Goal: Check status: Check status

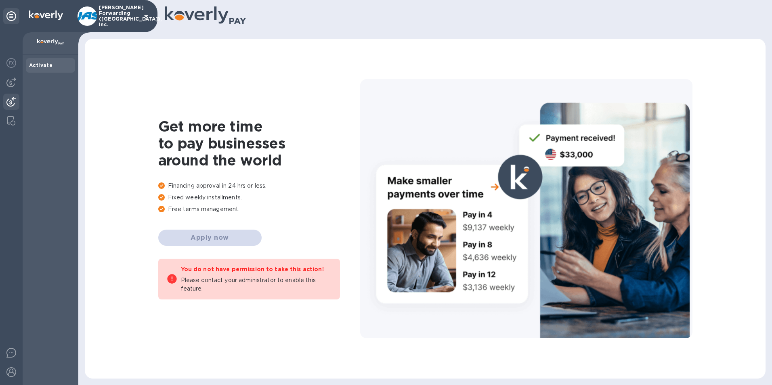
click at [12, 98] on img at bounding box center [11, 102] width 10 height 10
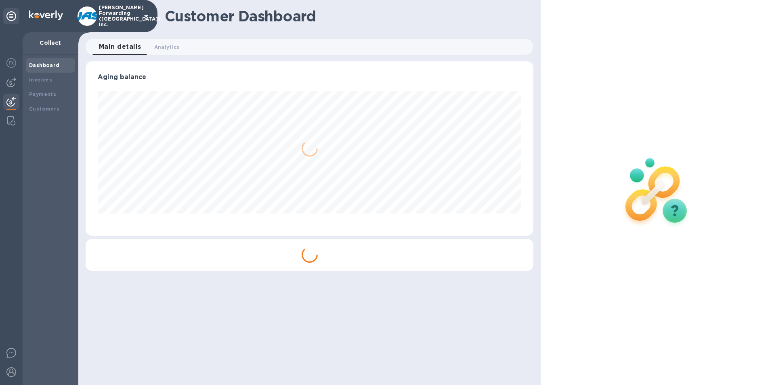
scroll to position [174, 448]
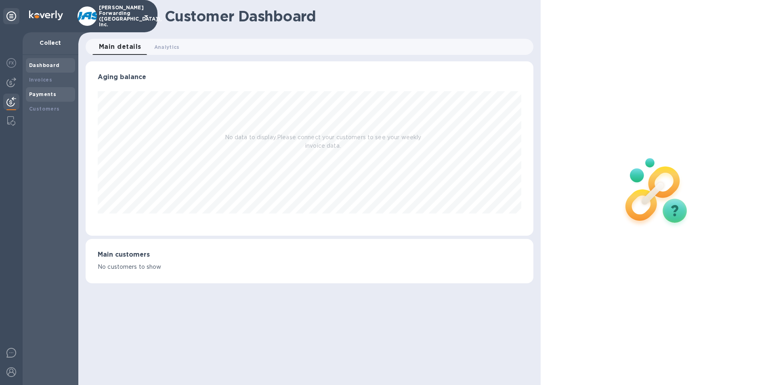
click at [40, 90] on div "Payments" at bounding box center [50, 94] width 43 height 8
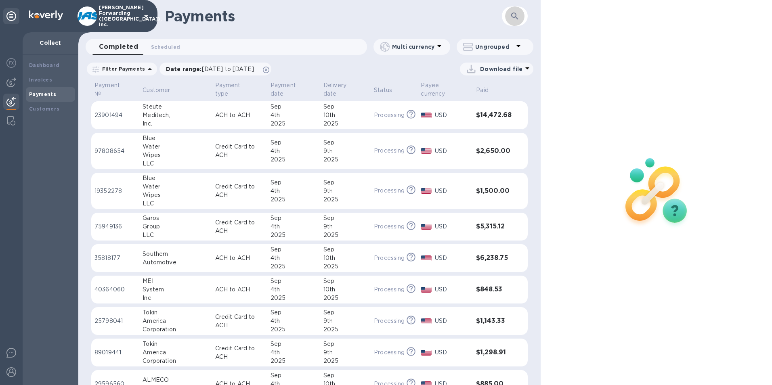
click at [514, 18] on icon "button" at bounding box center [515, 16] width 10 height 10
click at [512, 15] on icon "button" at bounding box center [515, 16] width 10 height 10
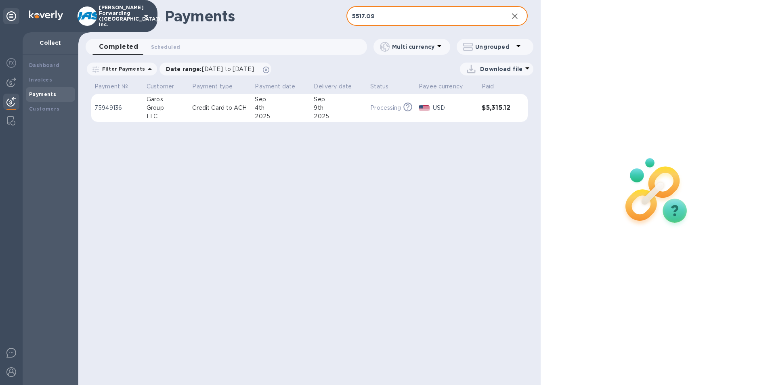
type input "5517.09"
click at [182, 106] on div "Group" at bounding box center [166, 108] width 39 height 8
